Goal: Task Accomplishment & Management: Use online tool/utility

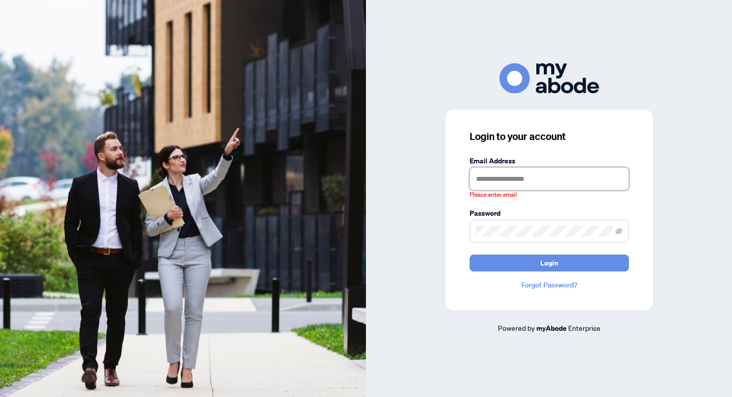
type input "**********"
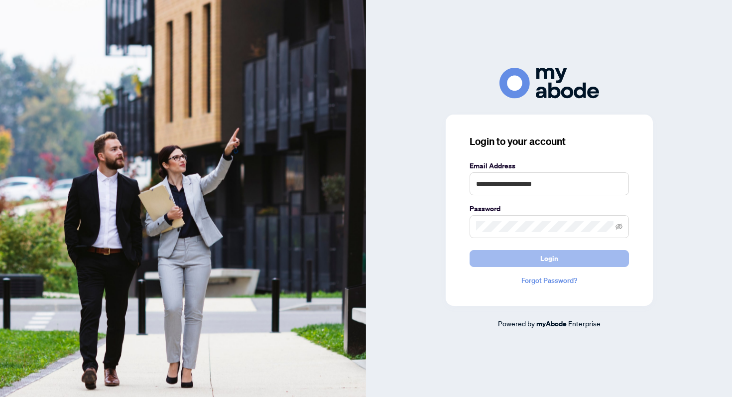
click at [544, 259] on span "Login" at bounding box center [549, 258] width 18 height 16
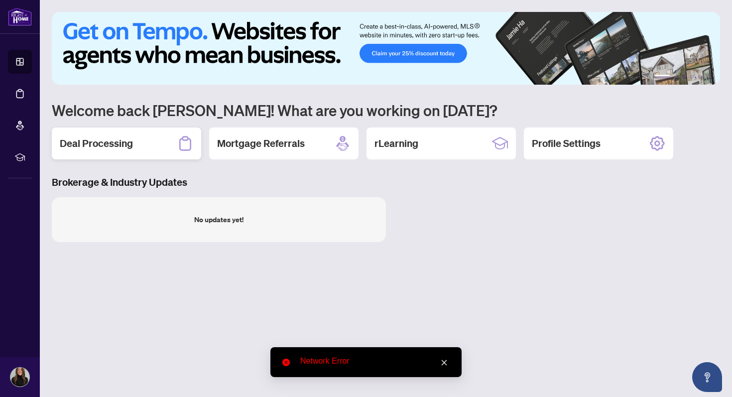
click at [100, 147] on h2 "Deal Processing" at bounding box center [96, 143] width 73 height 14
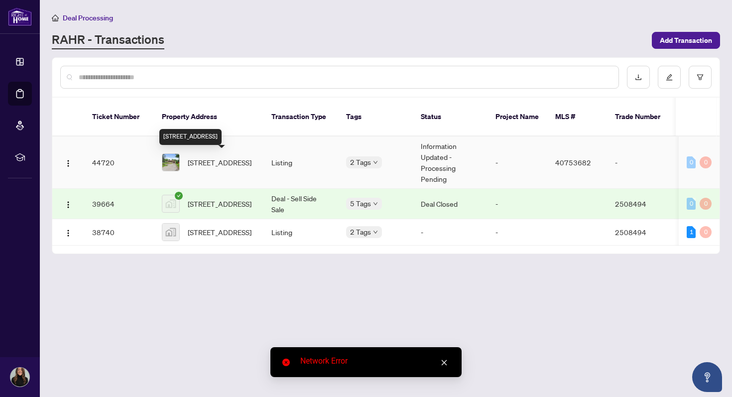
click at [215, 157] on span "[STREET_ADDRESS]" at bounding box center [220, 162] width 64 height 11
